Goal: Find specific page/section: Find specific page/section

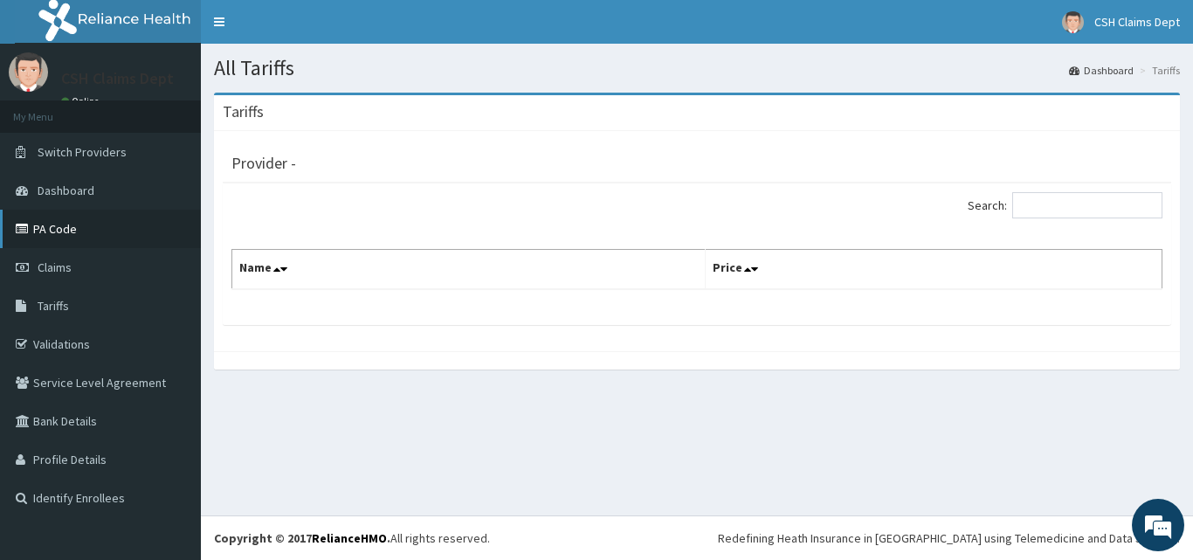
click at [41, 230] on link "PA Code" at bounding box center [100, 229] width 201 height 38
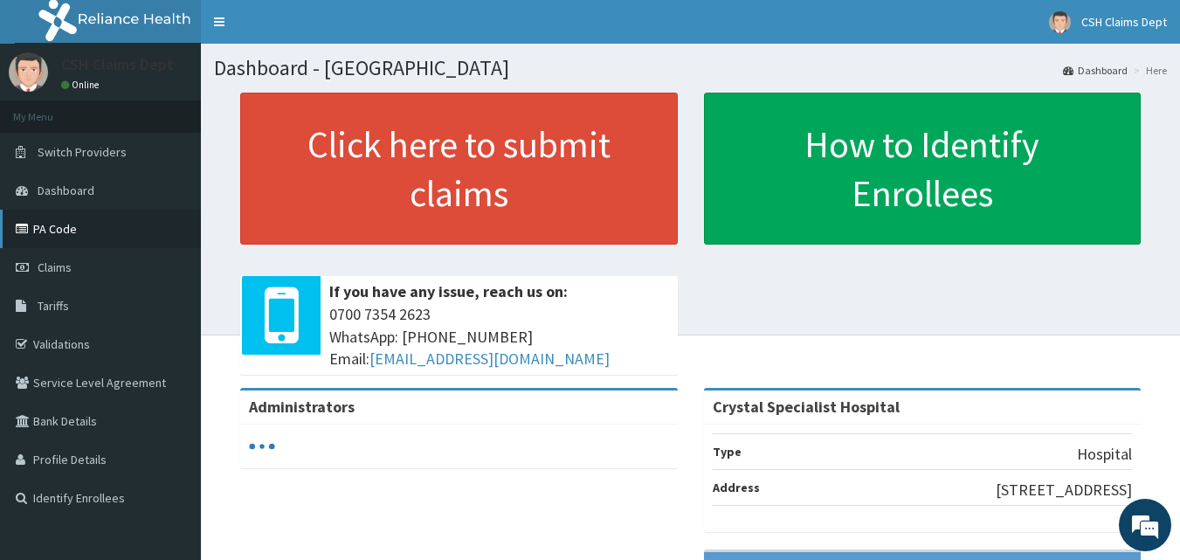
click at [51, 230] on link "PA Code" at bounding box center [100, 229] width 201 height 38
